Goal: Find specific page/section: Find specific page/section

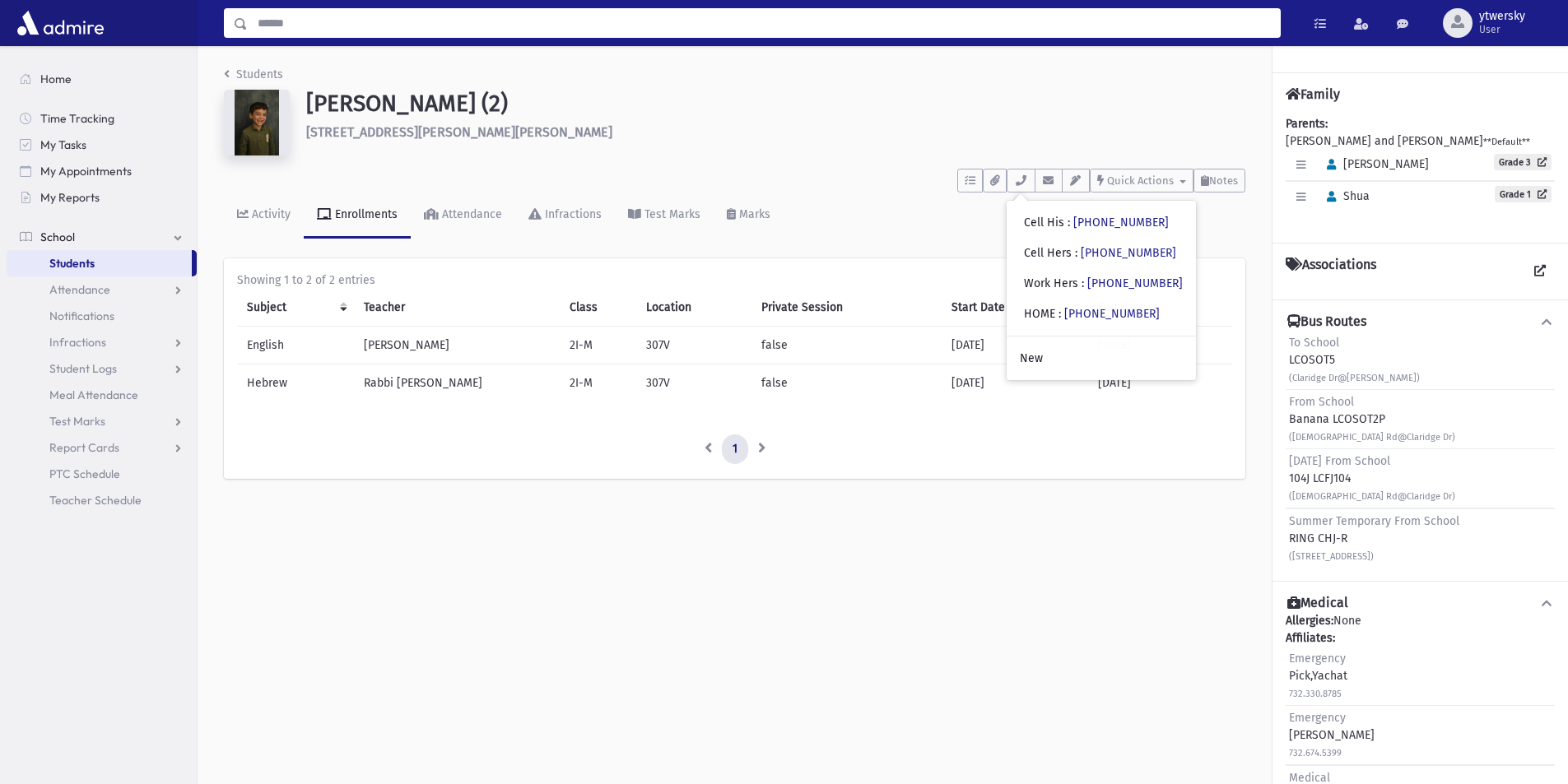
click at [372, 22] on input "Search" at bounding box center [764, 23] width 1033 height 30
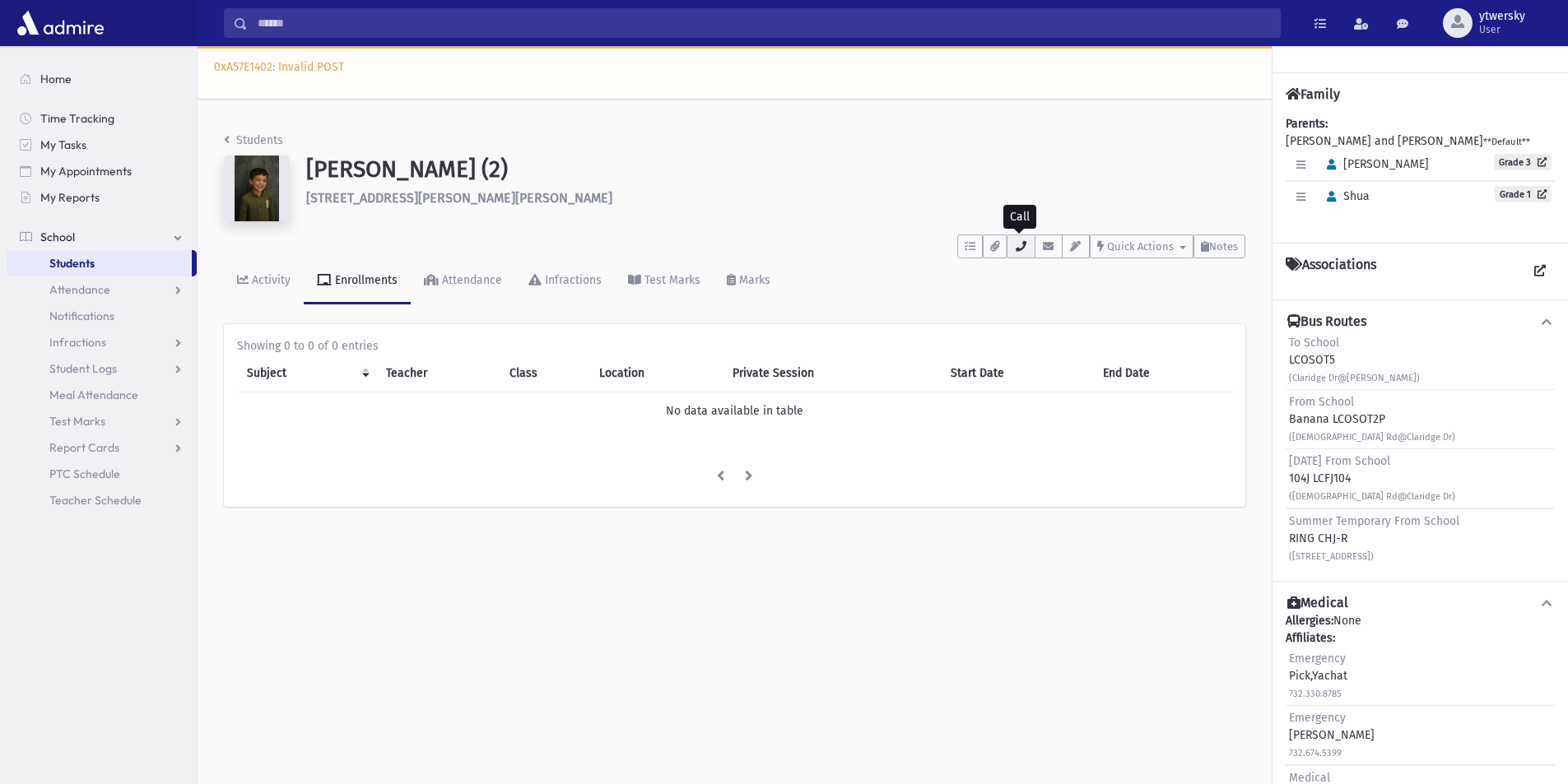
click at [1020, 251] on icon "button" at bounding box center [1020, 246] width 13 height 10
